Goal: Transaction & Acquisition: Register for event/course

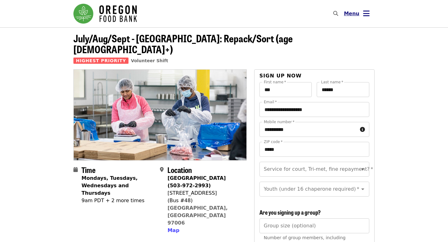
click at [366, 14] on icon "bars icon" at bounding box center [366, 13] width 7 height 9
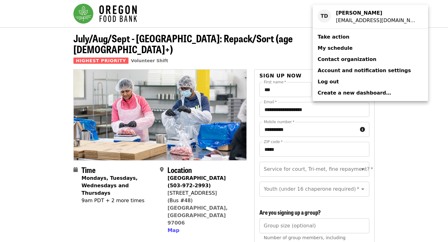
click at [341, 48] on span "My schedule" at bounding box center [335, 48] width 35 height 6
click at [407, 114] on div "Account menu" at bounding box center [224, 121] width 448 height 242
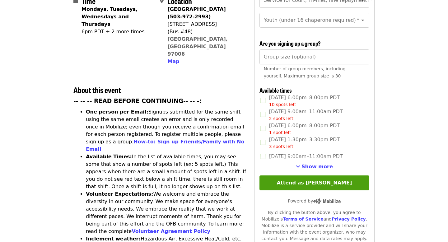
scroll to position [170, 0]
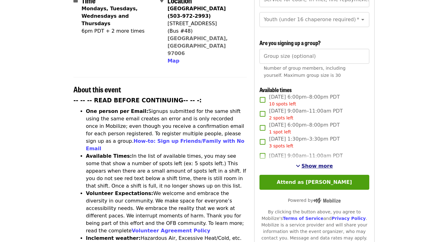
click at [308, 163] on span "Show more" at bounding box center [317, 166] width 31 height 6
